Goal: Information Seeking & Learning: Check status

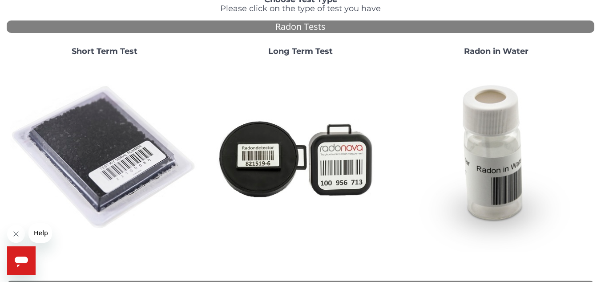
scroll to position [66, 0]
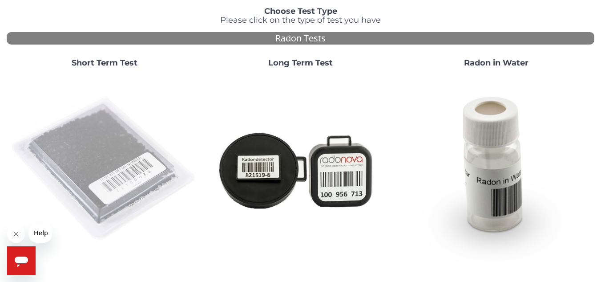
click at [105, 108] on img at bounding box center [104, 169] width 189 height 189
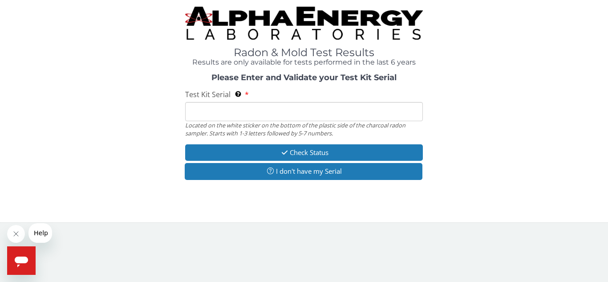
click at [208, 115] on input "Test Kit Serial Located on the white sticker on the bottom of the plastic side …" at bounding box center [304, 111] width 238 height 19
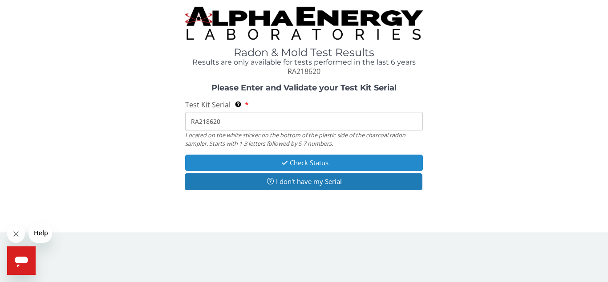
type input "RA218620"
click at [300, 163] on button "Check Status" at bounding box center [304, 162] width 238 height 16
